Goal: Information Seeking & Learning: Check status

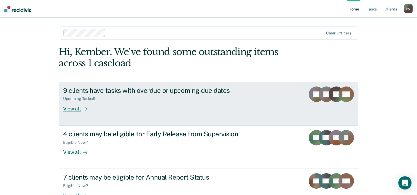
click at [76, 109] on div "View all" at bounding box center [78, 106] width 31 height 11
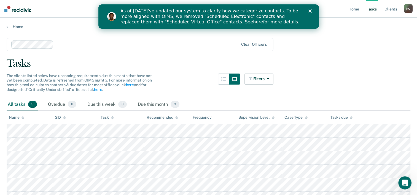
click at [309, 10] on icon "Close" at bounding box center [309, 10] width 3 height 3
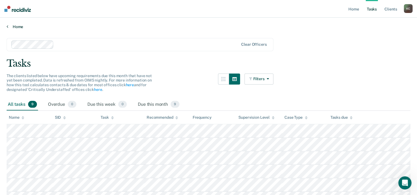
click at [7, 25] on icon at bounding box center [8, 26] width 2 height 4
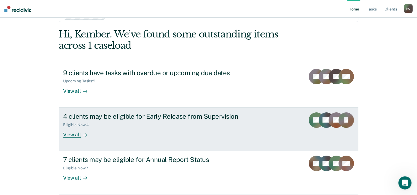
scroll to position [28, 0]
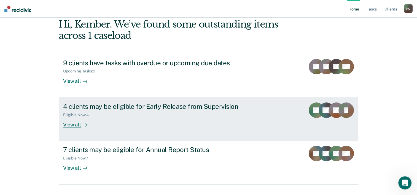
click at [76, 125] on div "View all" at bounding box center [78, 122] width 31 height 11
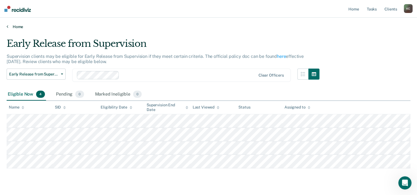
click at [7, 25] on icon at bounding box center [8, 26] width 2 height 4
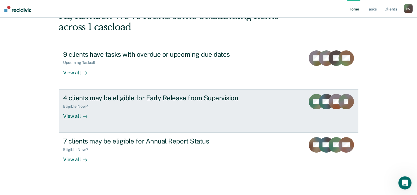
scroll to position [39, 0]
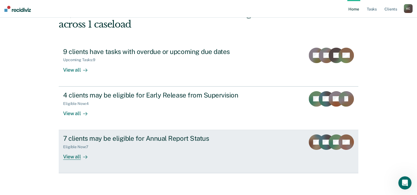
click at [69, 160] on link "7 clients may be eligible for Annual Report Status Eligible Now : 7 View all CF…" at bounding box center [208, 151] width 299 height 43
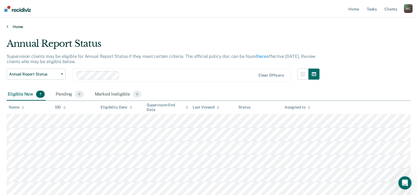
click at [14, 25] on link "Home" at bounding box center [208, 26] width 403 height 5
